Goal: Task Accomplishment & Management: Manage account settings

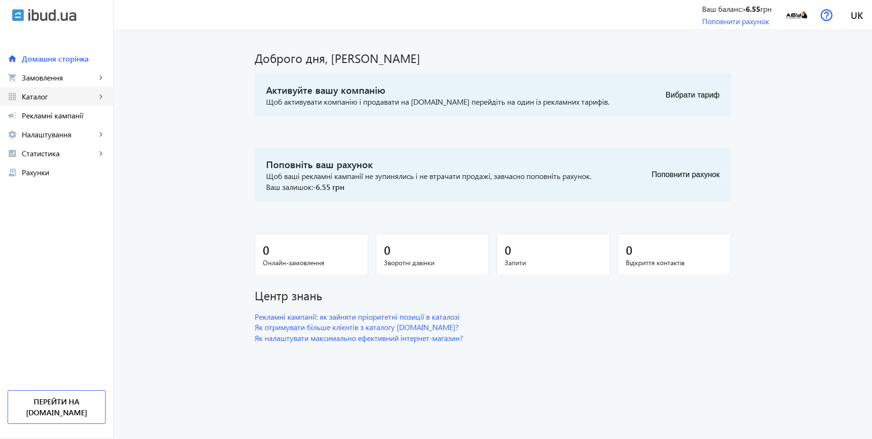
click at [43, 96] on span "Каталог" at bounding box center [59, 96] width 74 height 9
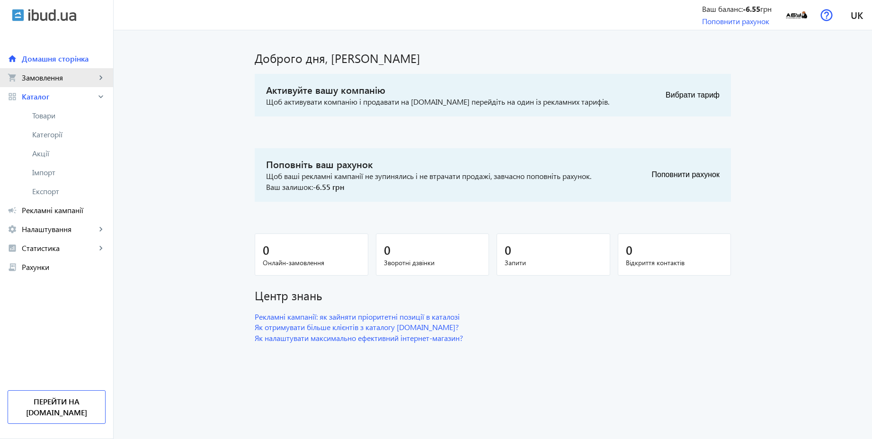
click at [47, 79] on span "Замовлення" at bounding box center [59, 77] width 74 height 9
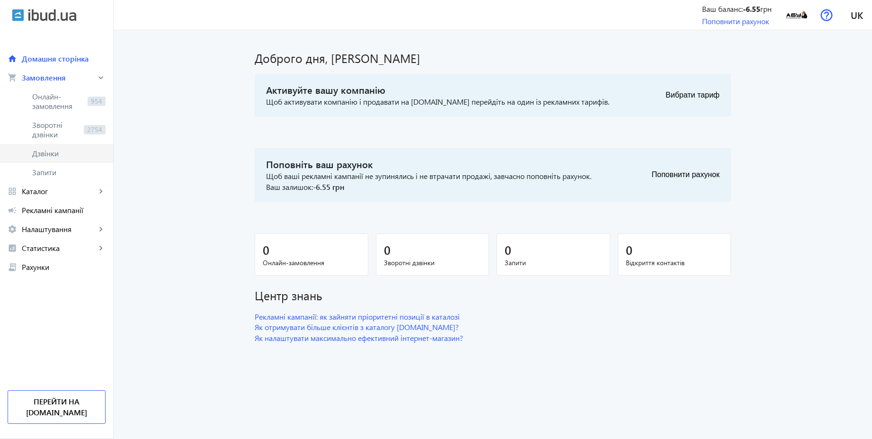
click at [48, 155] on span "Дзвінки" at bounding box center [68, 153] width 73 height 9
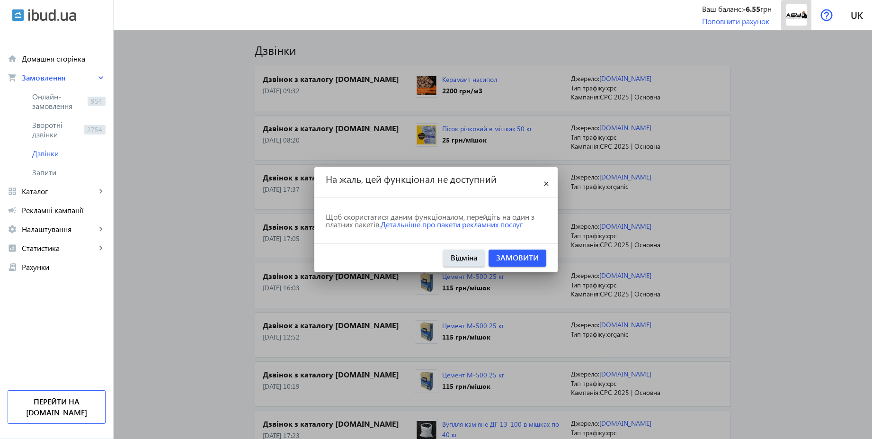
click at [802, 15] on img at bounding box center [796, 14] width 21 height 21
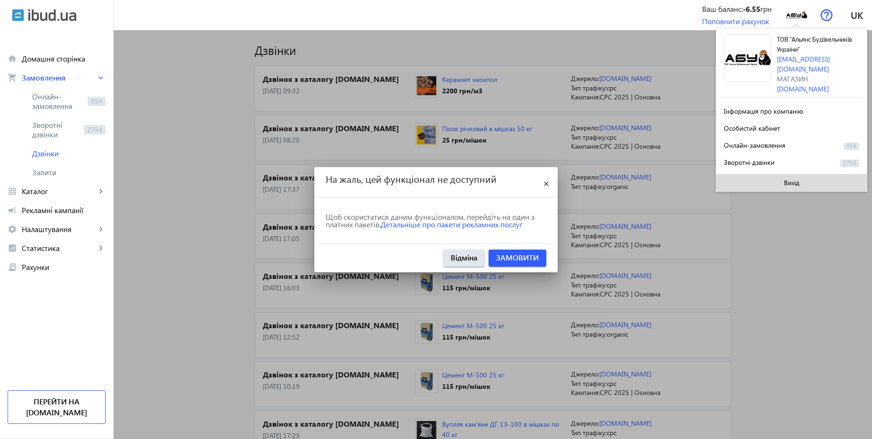
click at [784, 179] on span "Вихід" at bounding box center [792, 183] width 16 height 8
